Goal: Transaction & Acquisition: Book appointment/travel/reservation

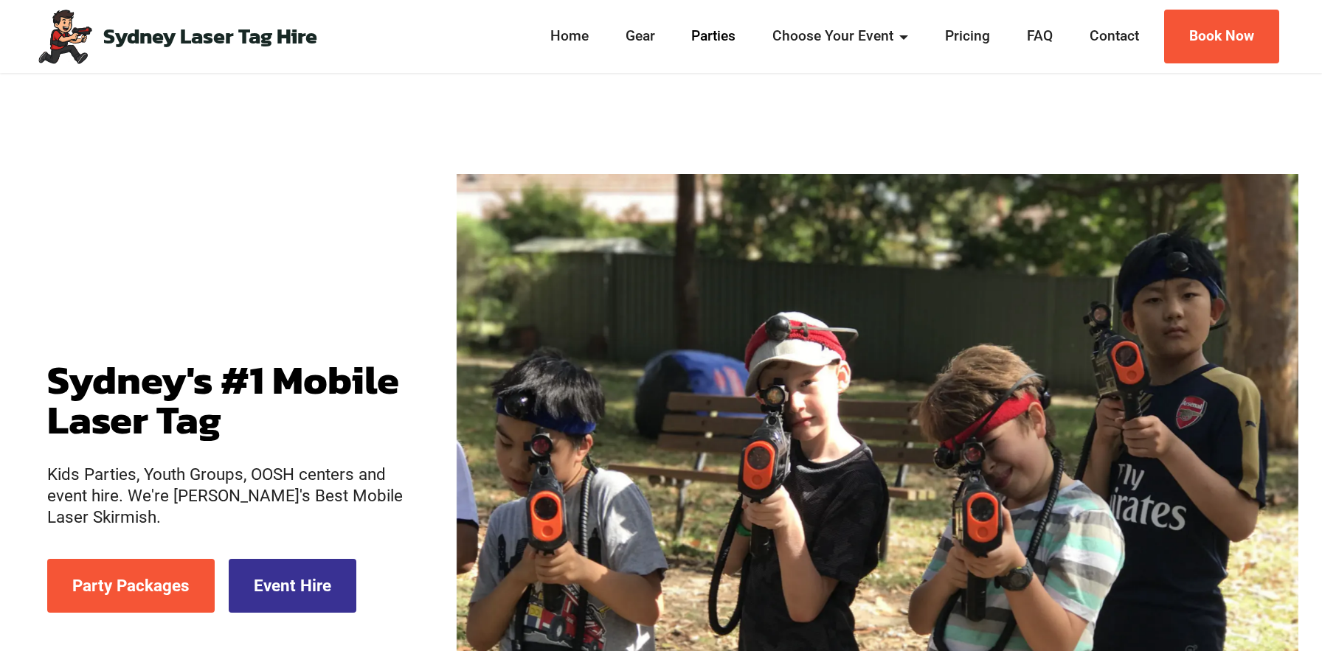
click at [710, 38] on link "Parties" at bounding box center [714, 36] width 53 height 21
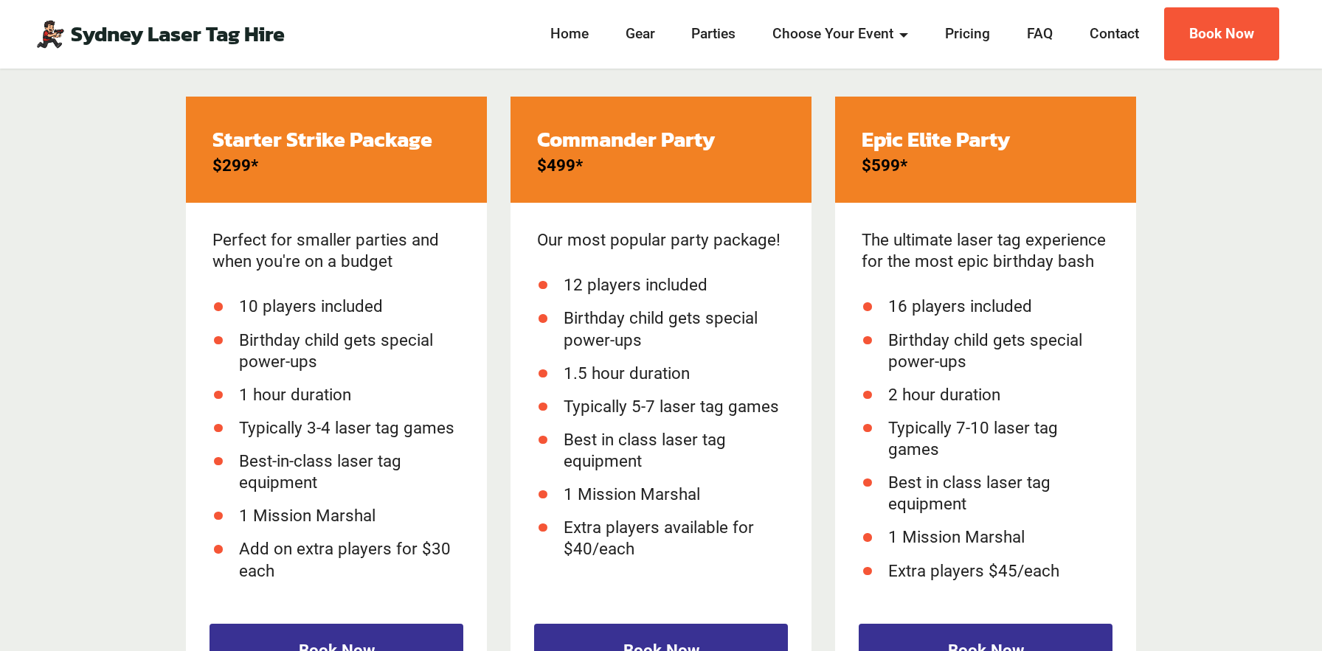
scroll to position [2122, 0]
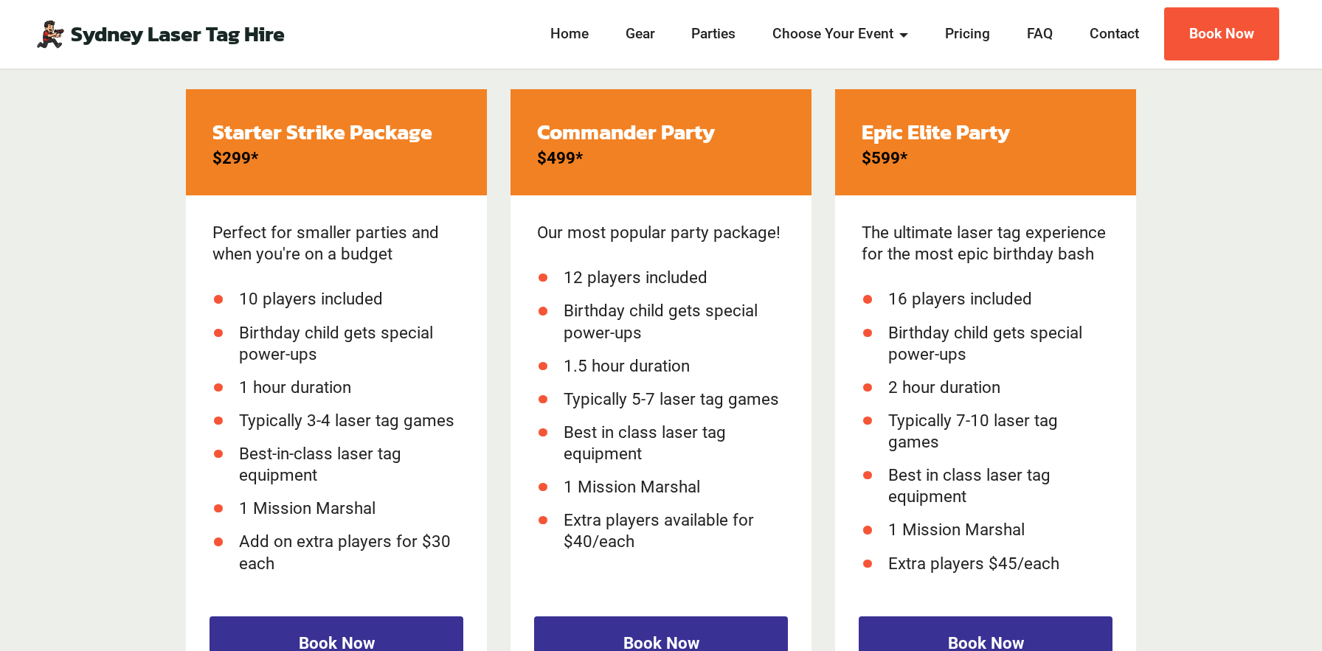
click at [219, 130] on strong "Starter Strike Package" at bounding box center [322, 132] width 220 height 32
click at [292, 130] on strong "Starter Strike Package" at bounding box center [322, 132] width 220 height 32
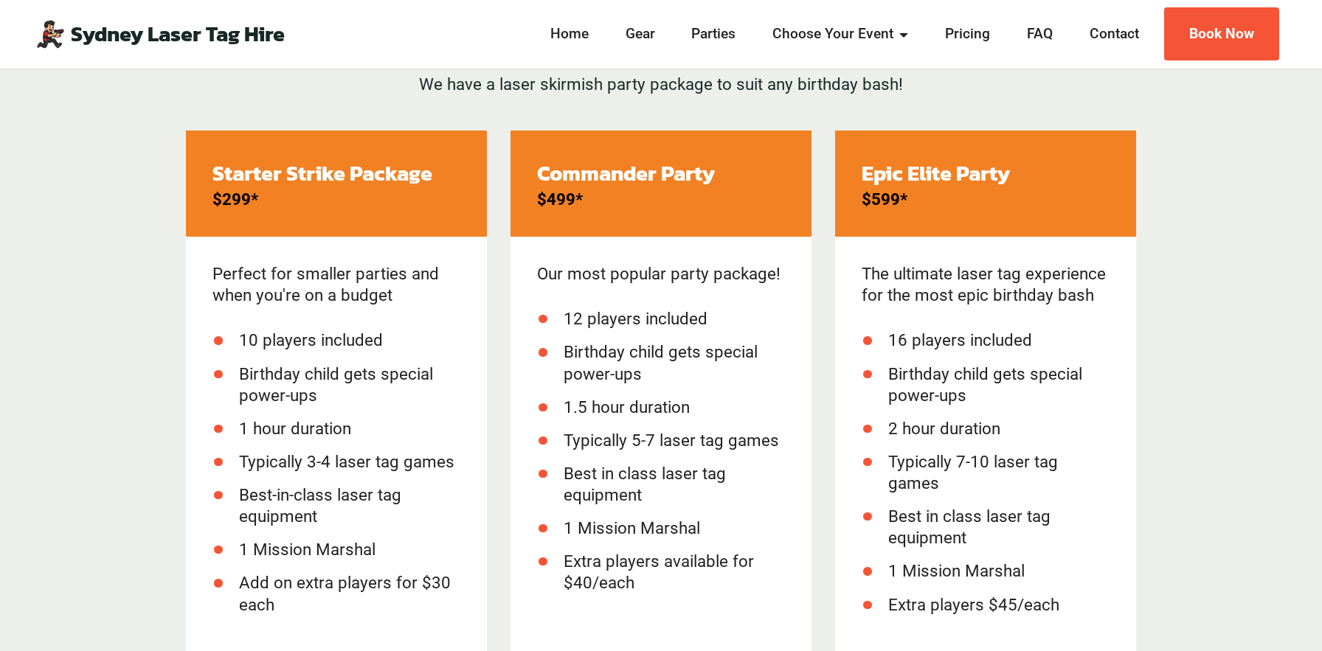
scroll to position [2083, 0]
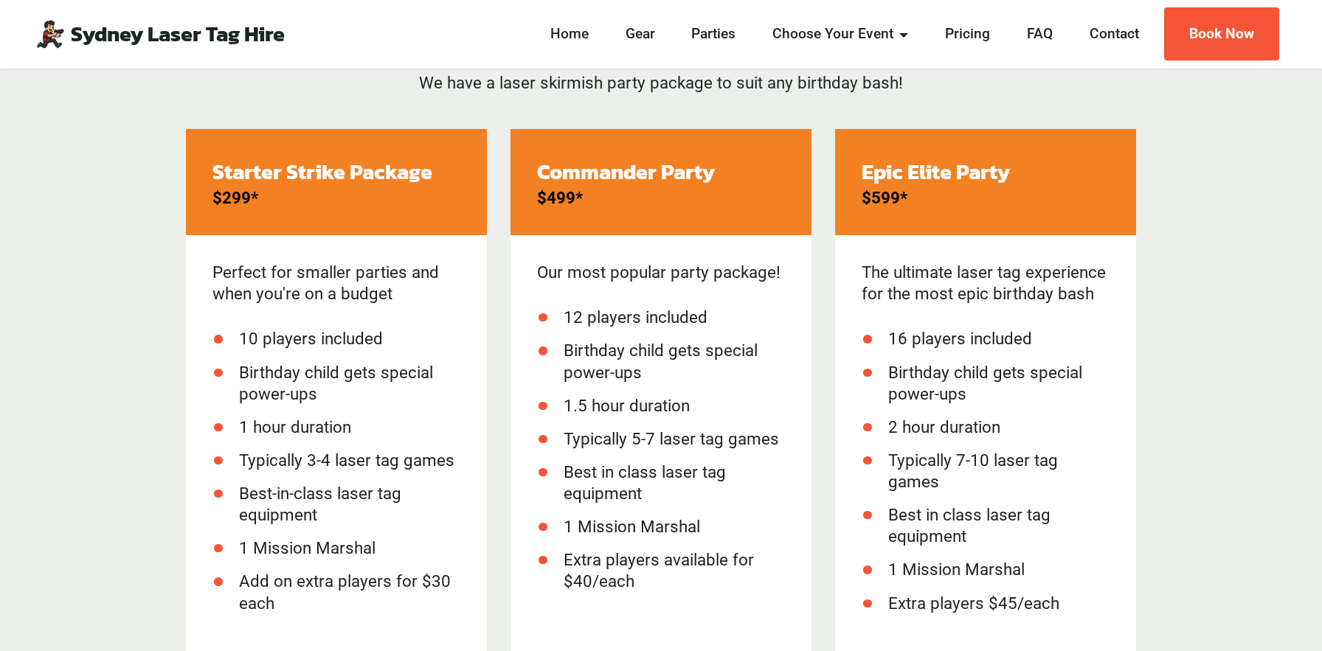
click at [907, 201] on strong "$599*" at bounding box center [885, 197] width 46 height 19
click at [906, 199] on strong "$599*" at bounding box center [885, 197] width 46 height 19
drag, startPoint x: 906, startPoint y: 200, endPoint x: 834, endPoint y: 200, distance: 71.6
click at [834, 200] on div "Epic Elite Party $599* The ultimate laser tag experience for the most epic birt…" at bounding box center [985, 441] width 325 height 624
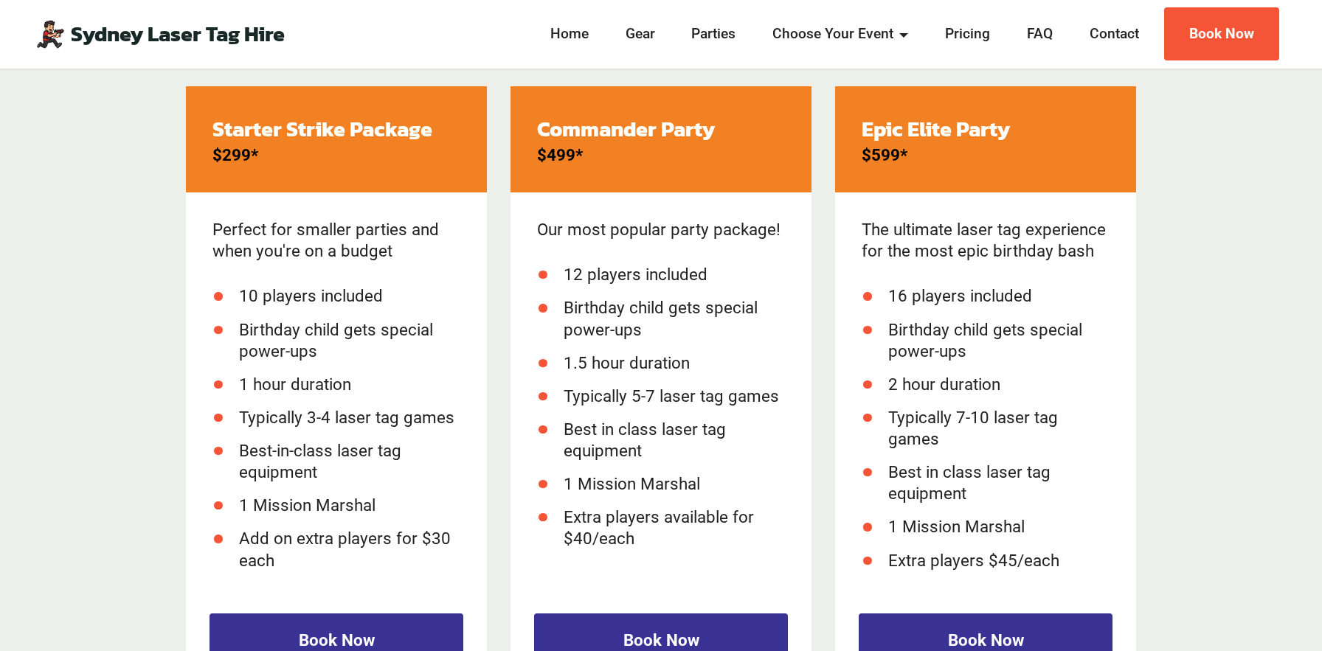
scroll to position [2132, 0]
